Goal: Task Accomplishment & Management: Use online tool/utility

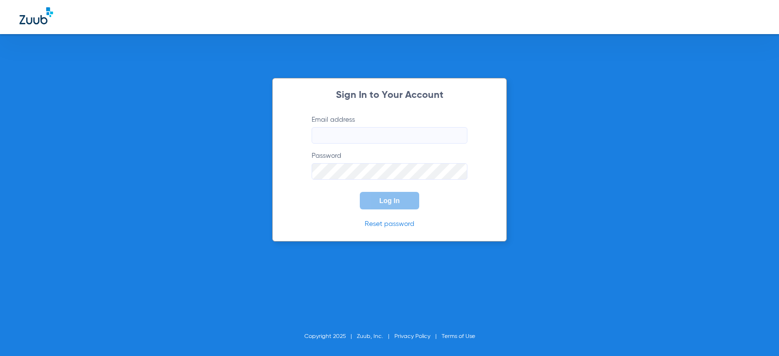
click at [377, 142] on input "Email address" at bounding box center [390, 135] width 156 height 17
drag, startPoint x: 447, startPoint y: 141, endPoint x: 425, endPoint y: 135, distance: 23.0
click at [425, 135] on input "[EMAIL_ADDRESS][DOMAIN_NAME]" at bounding box center [390, 135] width 156 height 17
type input "[EMAIL_ADDRESS][DOMAIN_NAME]"
click at [360, 192] on button "Log In" at bounding box center [389, 201] width 59 height 18
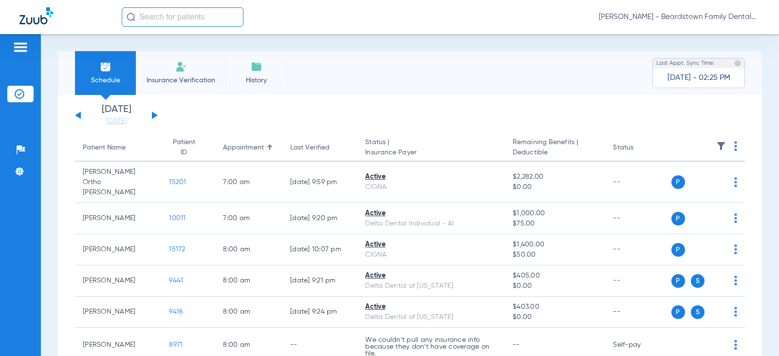
click at [153, 117] on button at bounding box center [155, 114] width 6 height 7
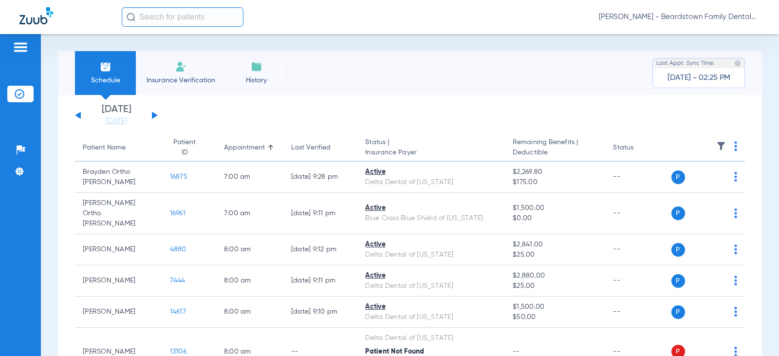
click at [716, 143] on img at bounding box center [721, 146] width 10 height 10
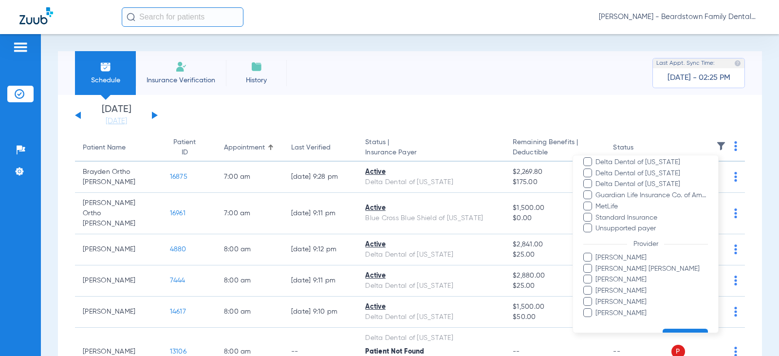
scroll to position [221, 0]
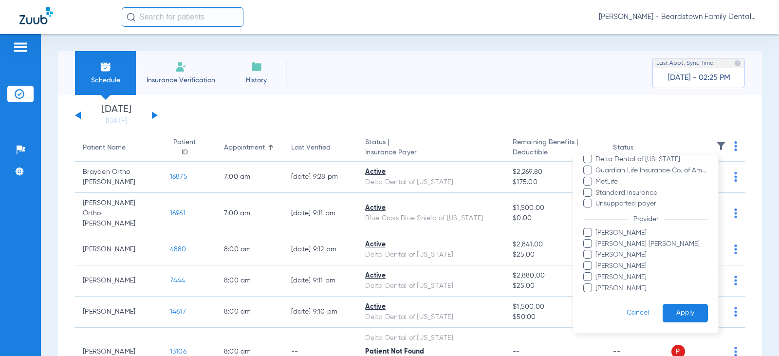
click at [601, 241] on span "[PERSON_NAME] [PERSON_NAME]" at bounding box center [651, 244] width 113 height 10
click at [597, 251] on input "[PERSON_NAME] [PERSON_NAME]" at bounding box center [597, 251] width 0 height 0
click at [682, 314] on button "Apply" at bounding box center [684, 313] width 45 height 19
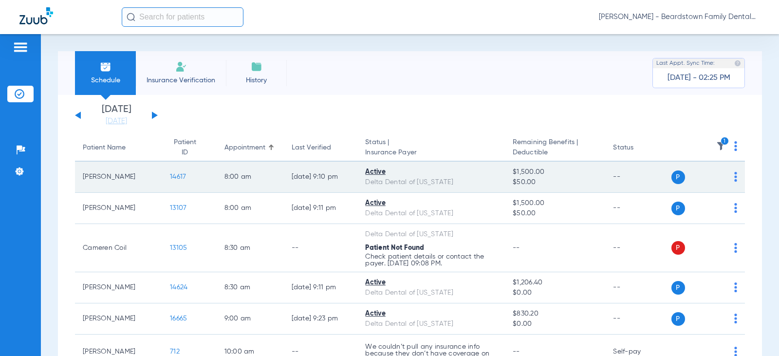
click at [170, 177] on span "14617" at bounding box center [178, 176] width 16 height 7
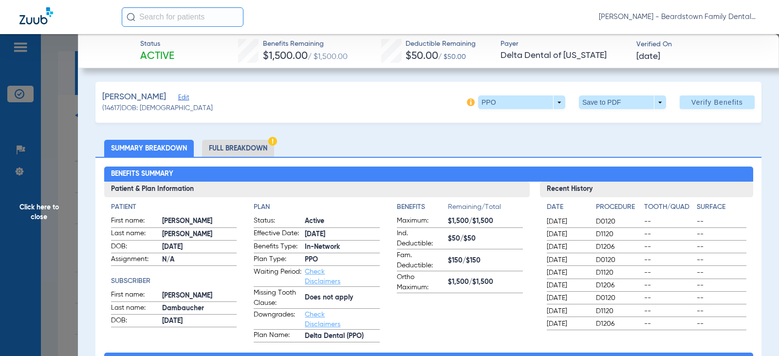
click at [70, 117] on span "Click here to close" at bounding box center [39, 212] width 78 height 356
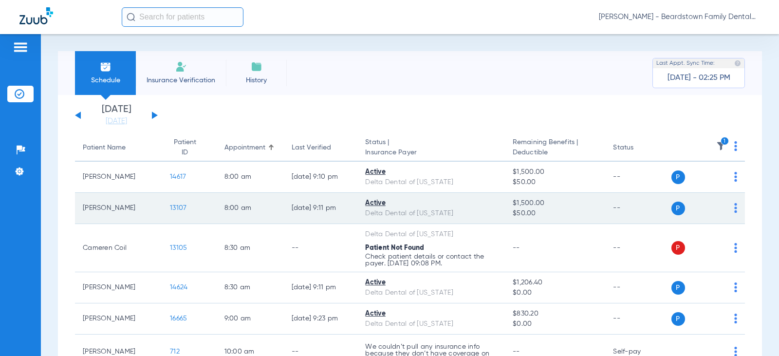
scroll to position [49, 0]
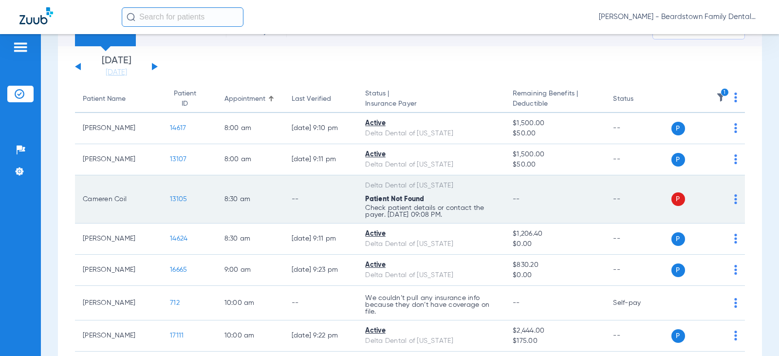
click at [357, 195] on td "Delta Dental of [US_STATE] Patient Not Found Check patient details or contact t…" at bounding box center [430, 199] width 147 height 48
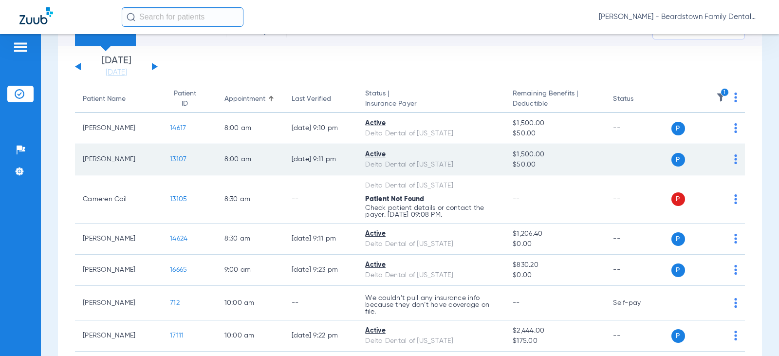
scroll to position [97, 0]
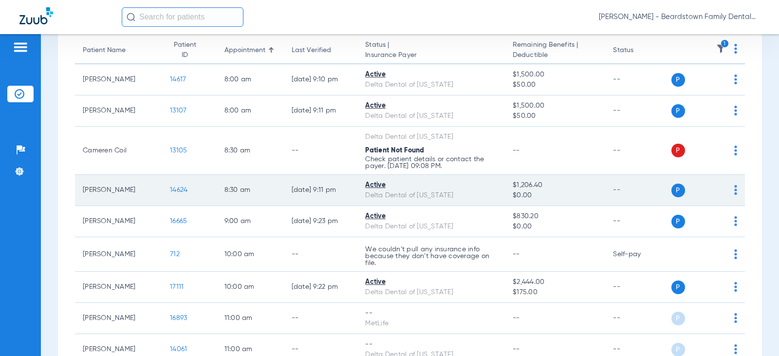
click at [505, 183] on td "$1,206.40 $0.00" at bounding box center [555, 190] width 100 height 31
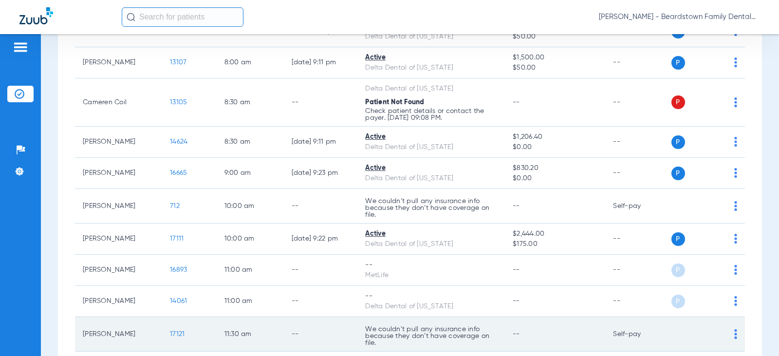
scroll to position [203, 0]
